Goal: Information Seeking & Learning: Learn about a topic

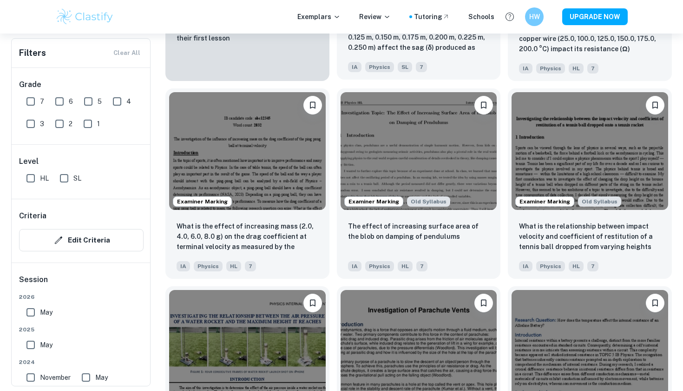
scroll to position [857, 0]
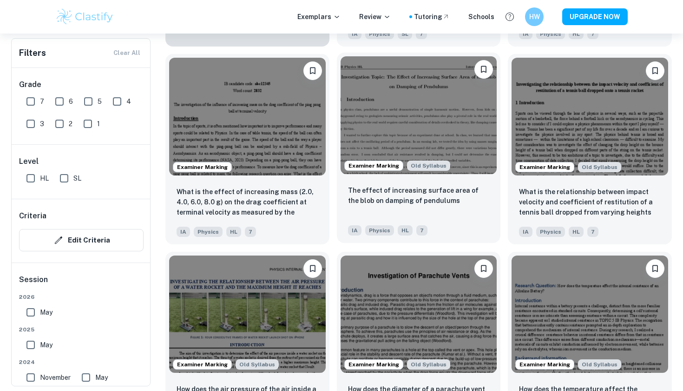
click at [396, 118] on img at bounding box center [419, 114] width 157 height 117
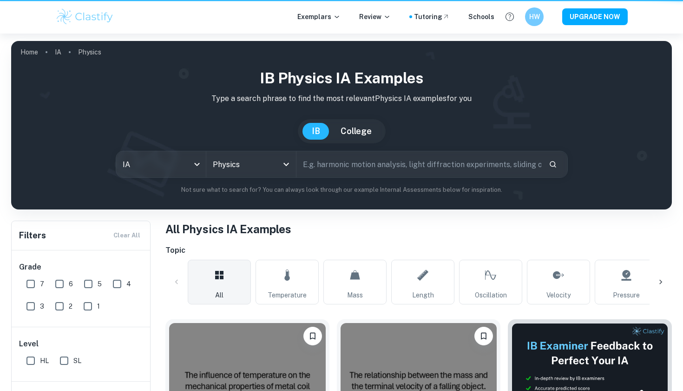
scroll to position [857, 0]
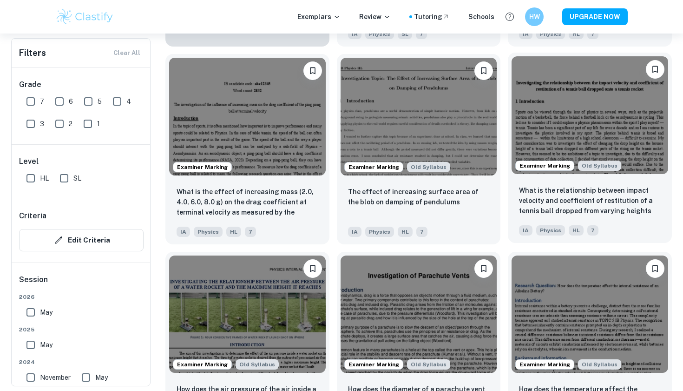
click at [595, 121] on img at bounding box center [590, 114] width 157 height 117
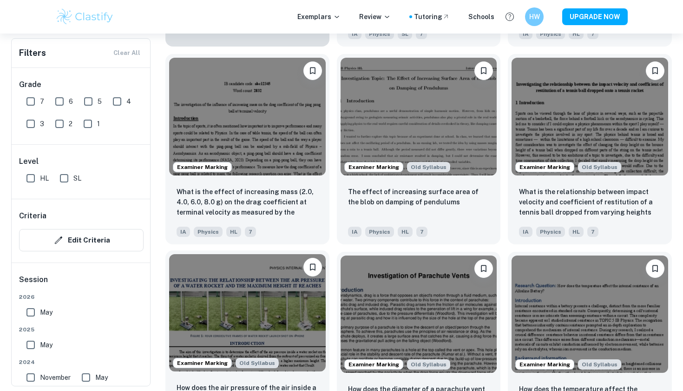
scroll to position [939, 0]
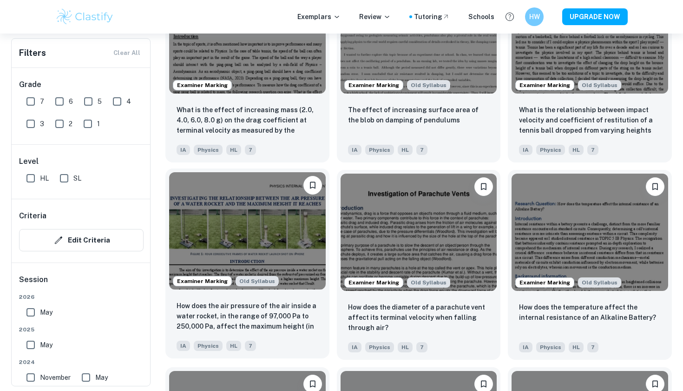
click at [247, 263] on img at bounding box center [247, 230] width 157 height 117
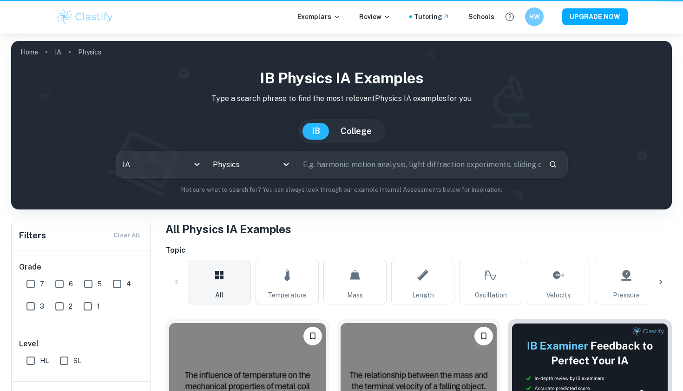
scroll to position [939, 0]
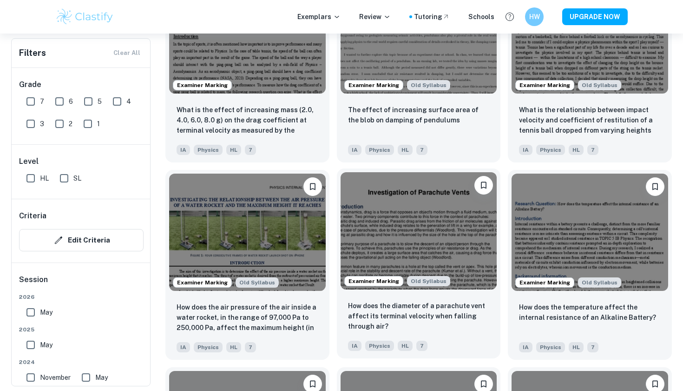
click at [409, 256] on img at bounding box center [419, 230] width 157 height 117
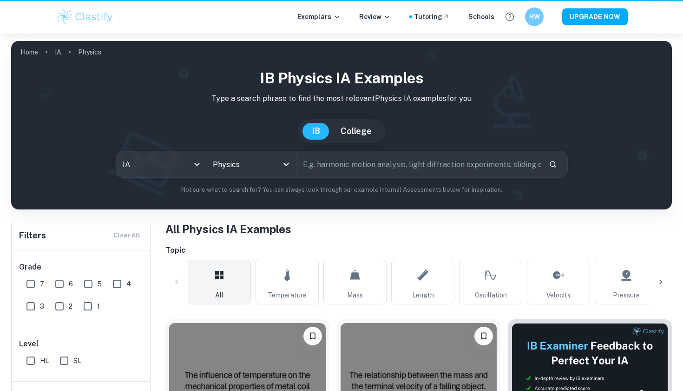
scroll to position [939, 0]
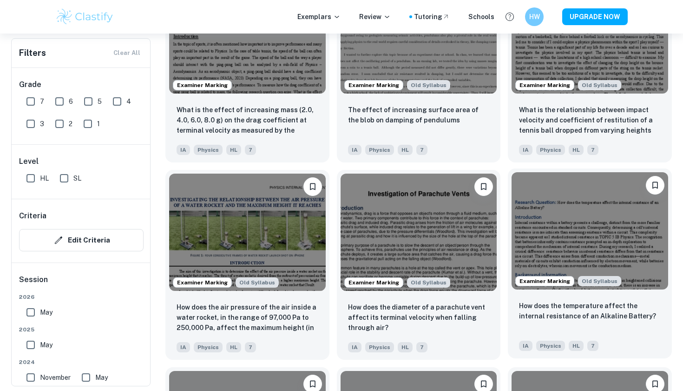
click at [609, 248] on img at bounding box center [590, 230] width 157 height 117
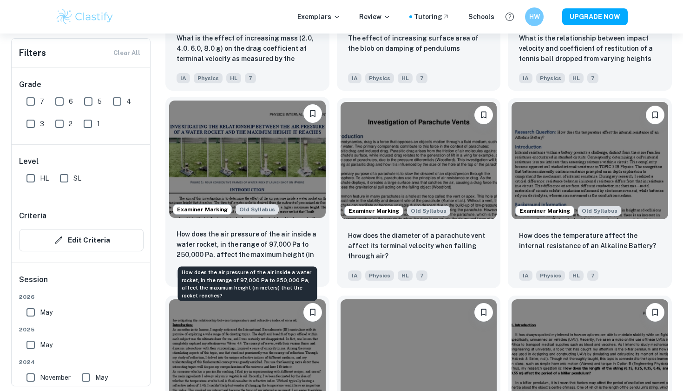
scroll to position [1068, 0]
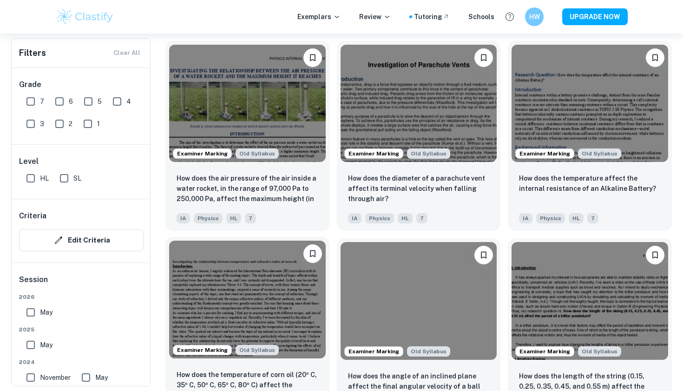
click at [281, 295] on img at bounding box center [247, 298] width 157 height 117
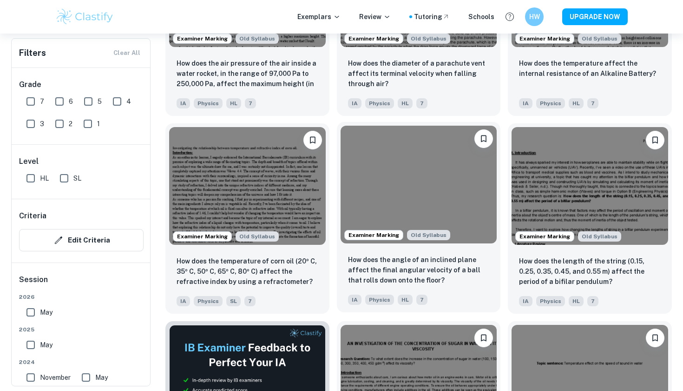
scroll to position [1184, 0]
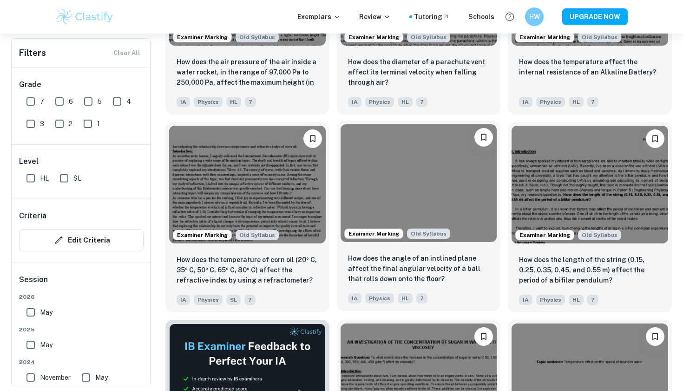
click at [387, 173] on img at bounding box center [419, 182] width 157 height 117
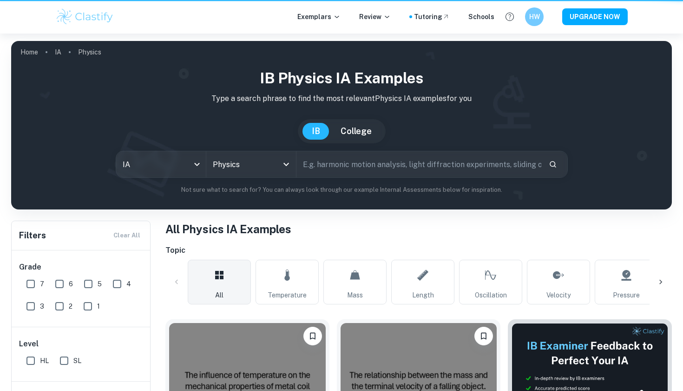
scroll to position [1184, 0]
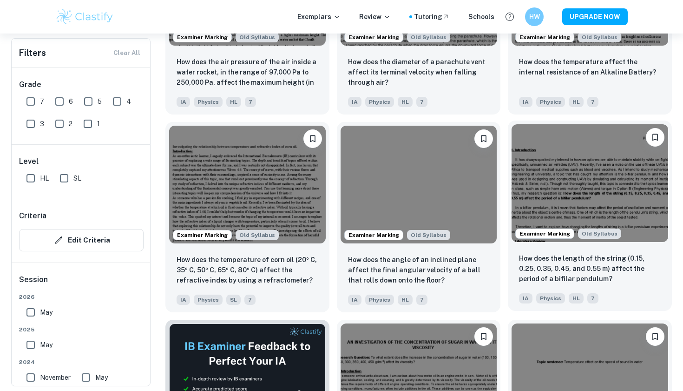
click at [559, 186] on img at bounding box center [590, 182] width 157 height 117
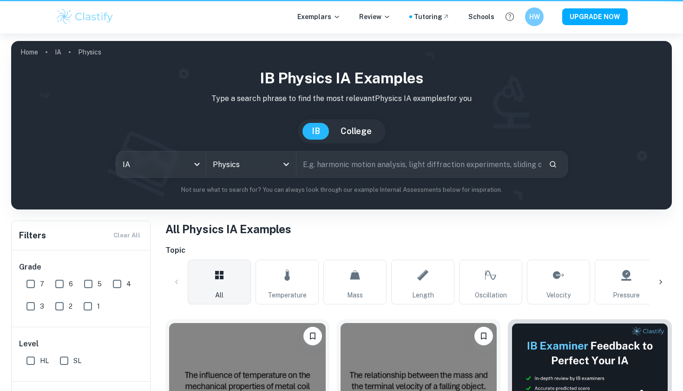
scroll to position [1184, 0]
